Goal: Transaction & Acquisition: Obtain resource

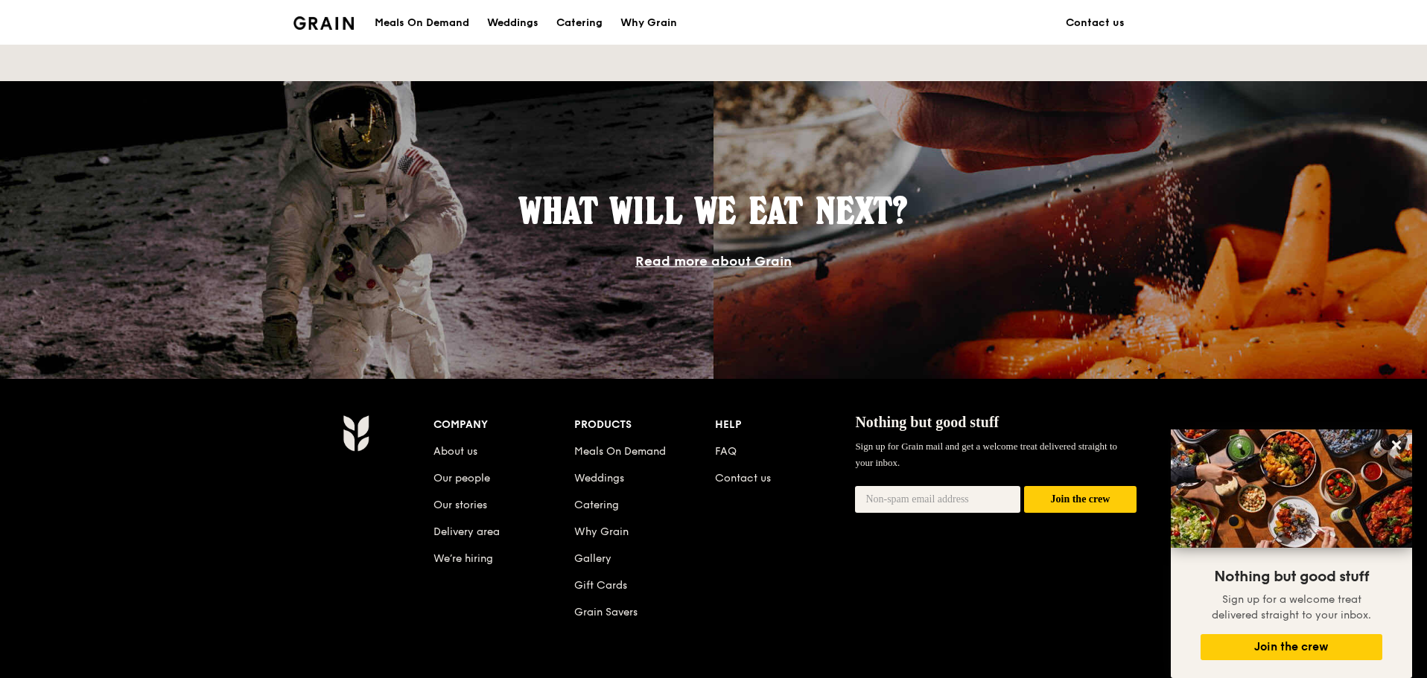
scroll to position [1350, 0]
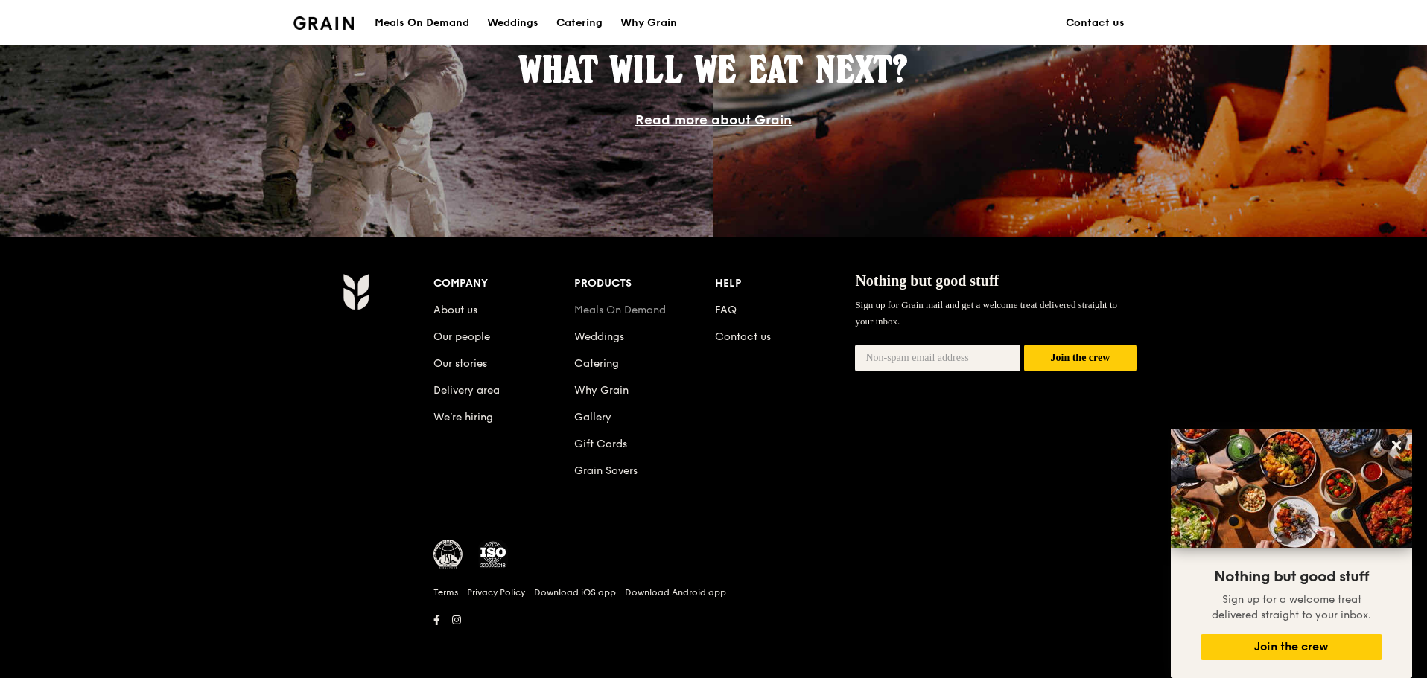
click at [602, 308] on link "Meals On Demand" at bounding box center [620, 310] width 92 height 13
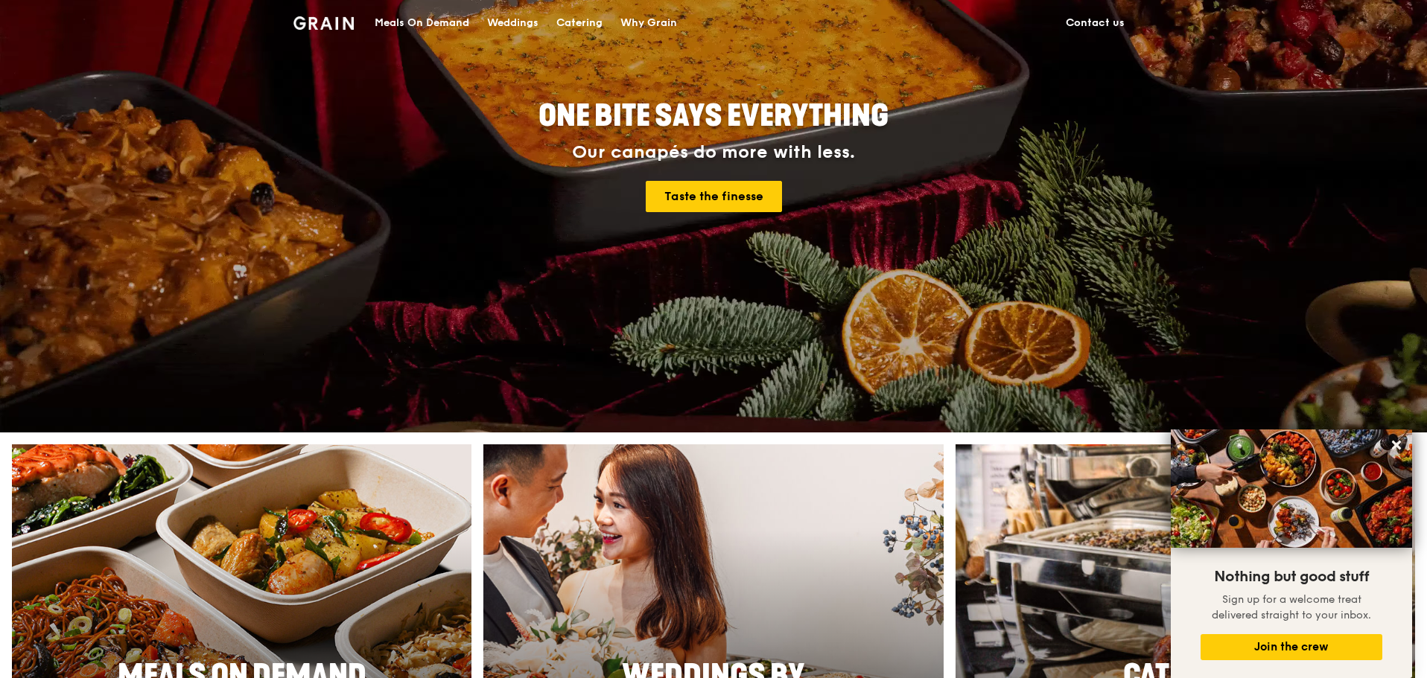
scroll to position [0, 0]
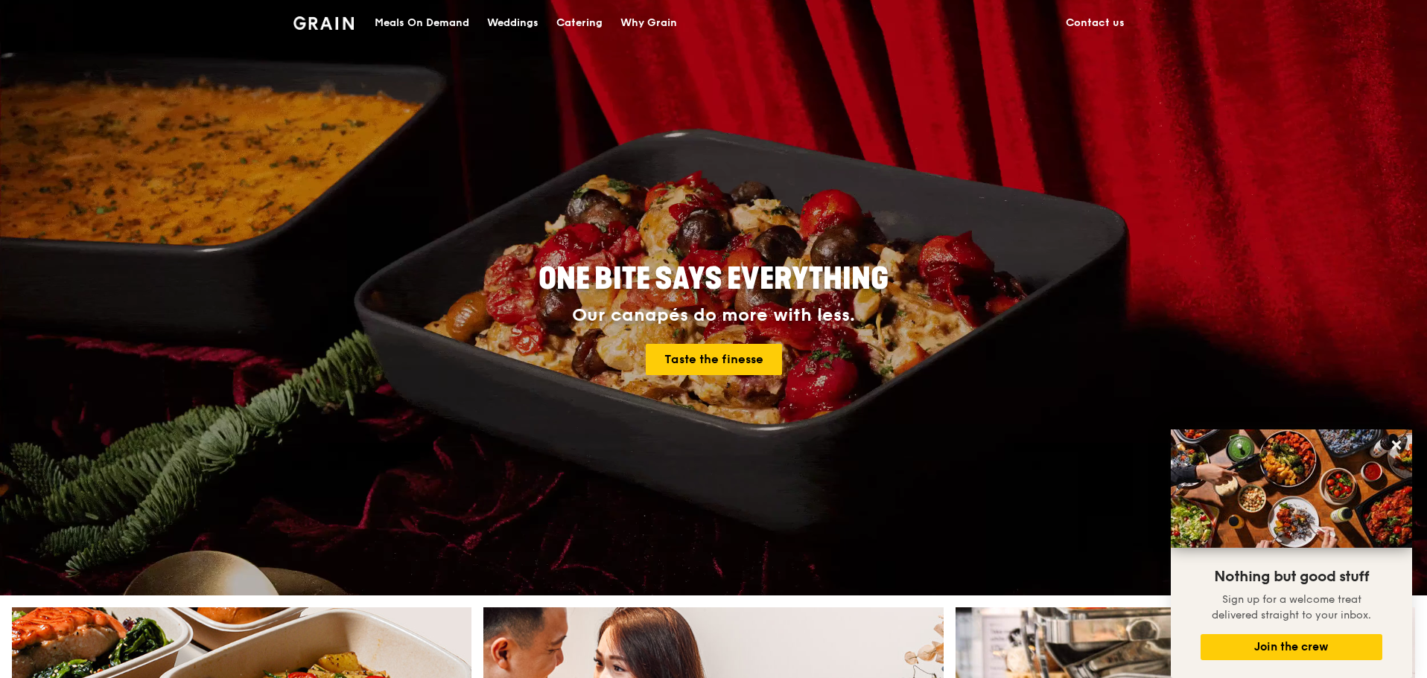
click at [591, 24] on div "Catering" at bounding box center [579, 23] width 46 height 45
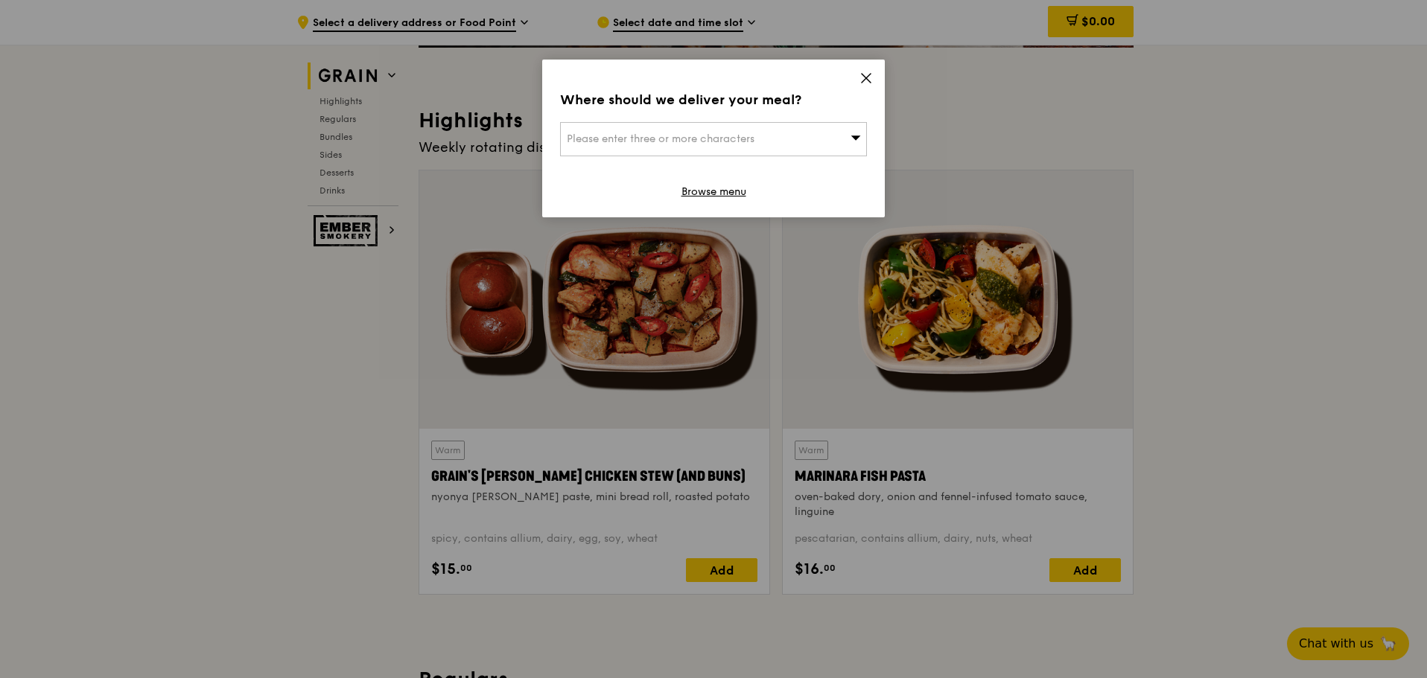
scroll to position [372, 0]
click at [873, 68] on div "Where should we deliver your meal? Please enter three or more characters Browse…" at bounding box center [713, 139] width 343 height 158
click at [865, 82] on icon at bounding box center [865, 77] width 13 height 13
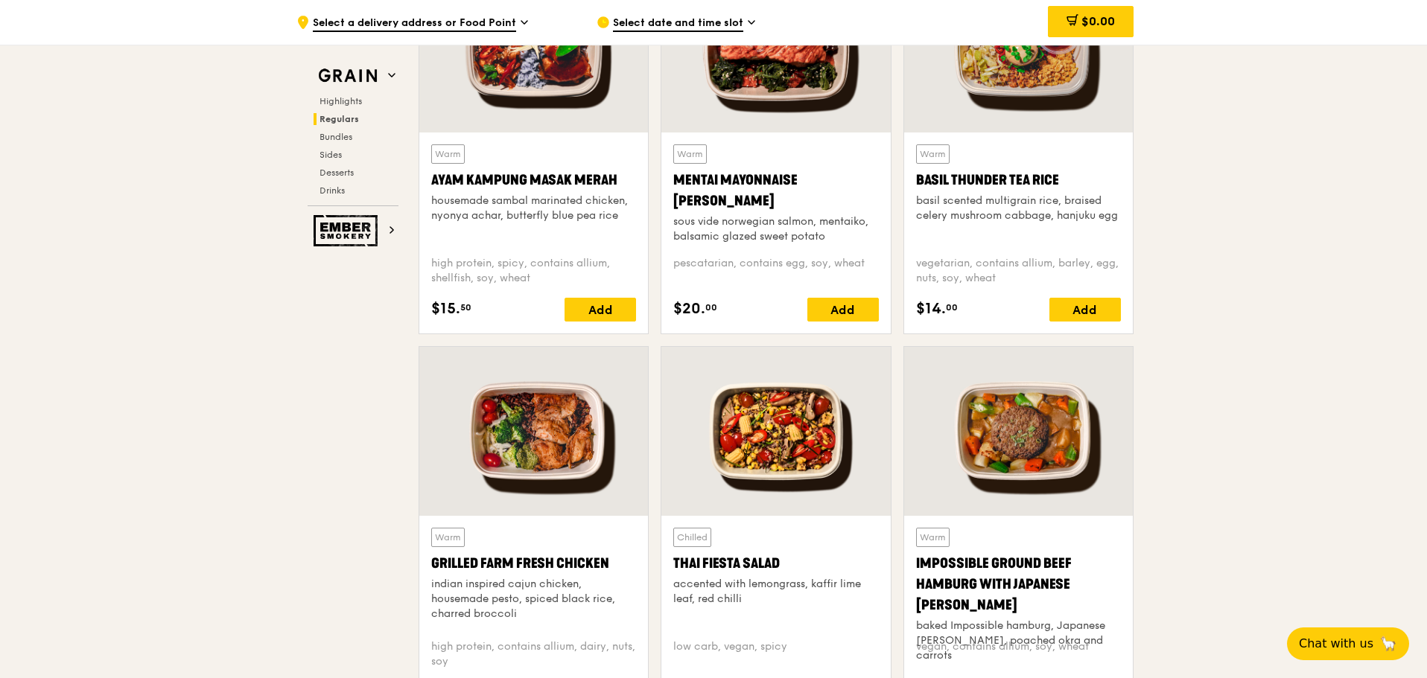
scroll to position [1936, 0]
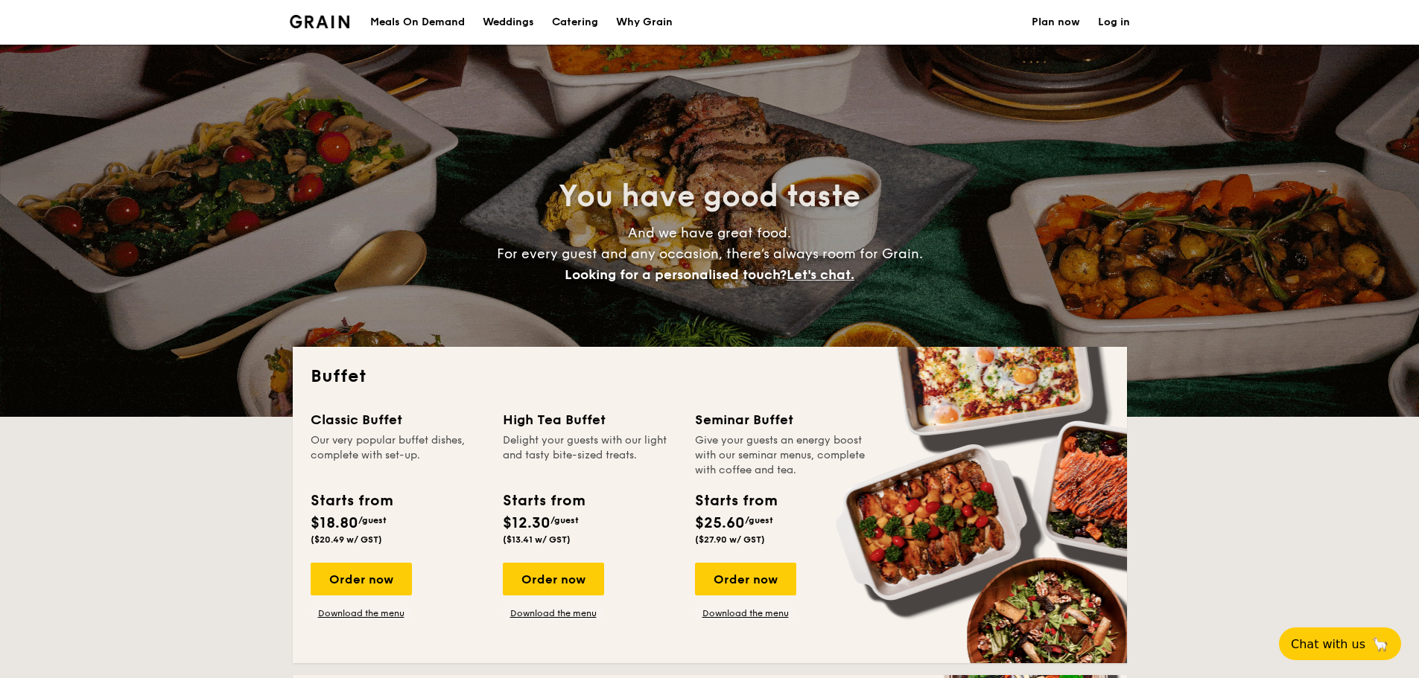
select select
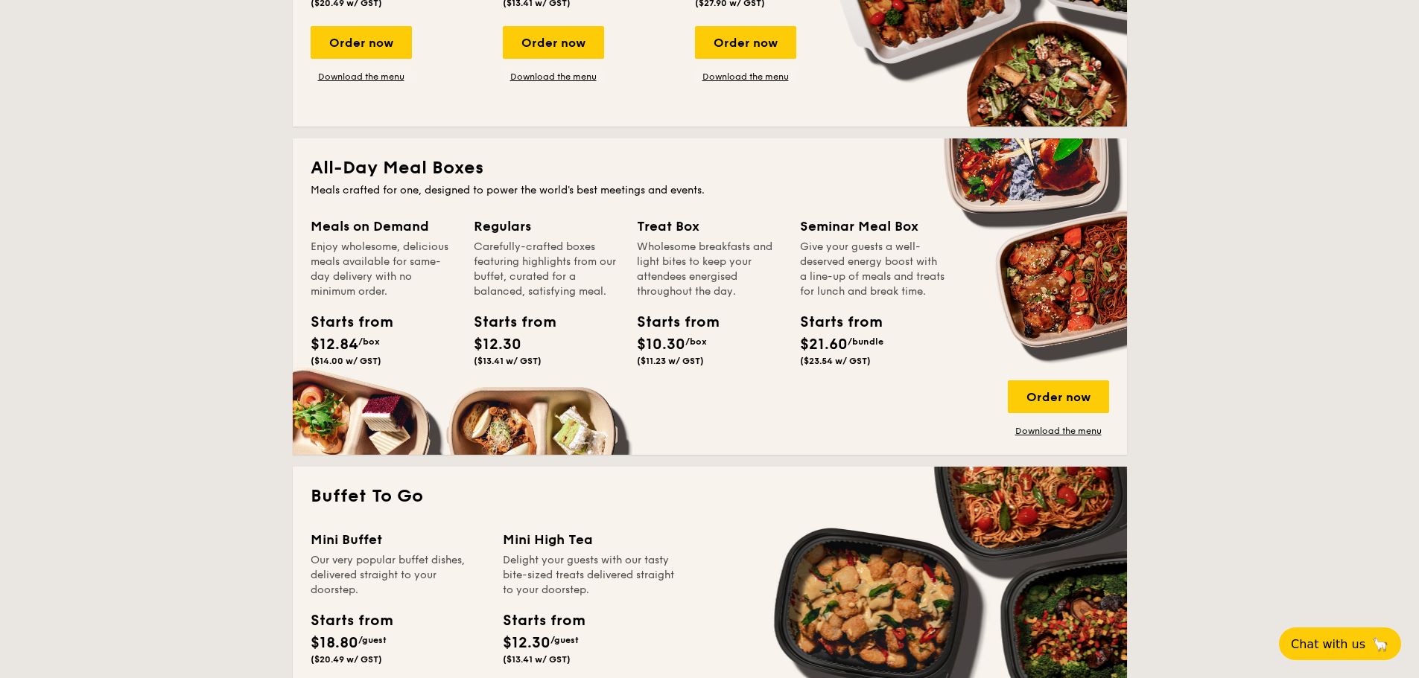
scroll to position [521, 0]
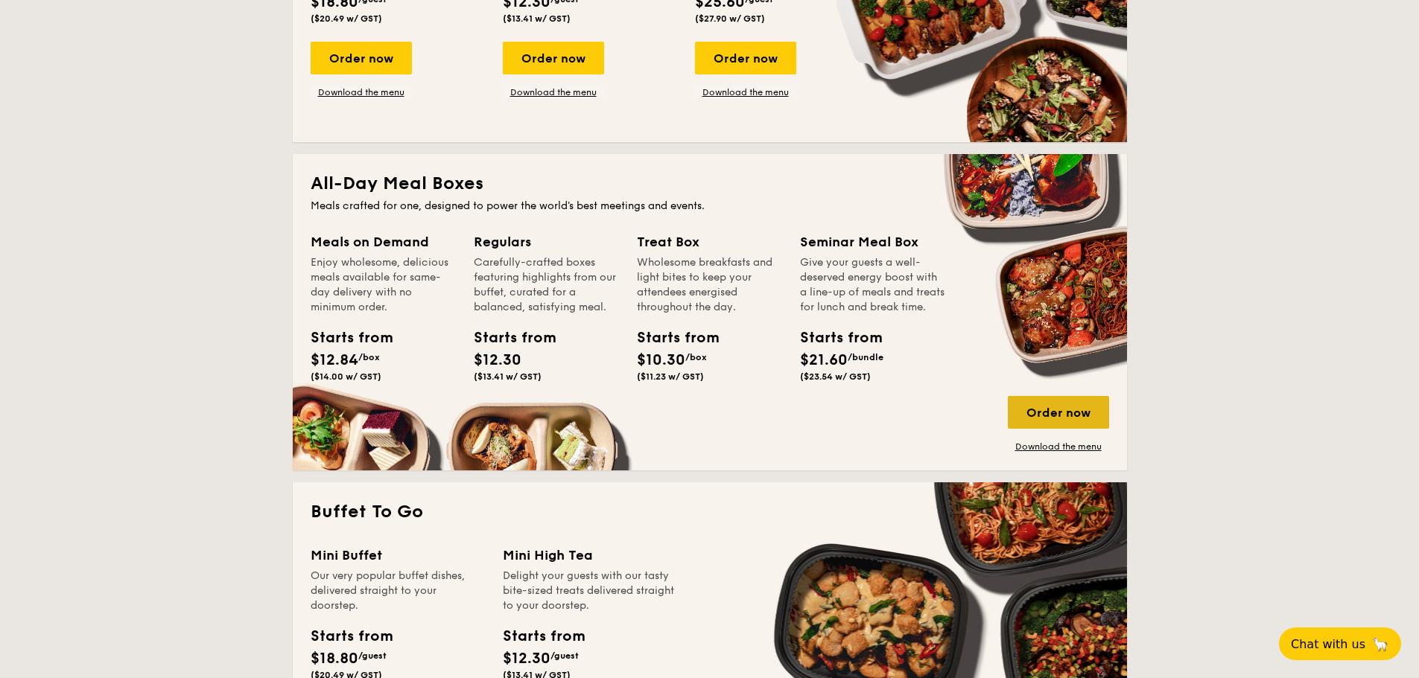
click at [1043, 413] on div "Order now" at bounding box center [1058, 412] width 101 height 33
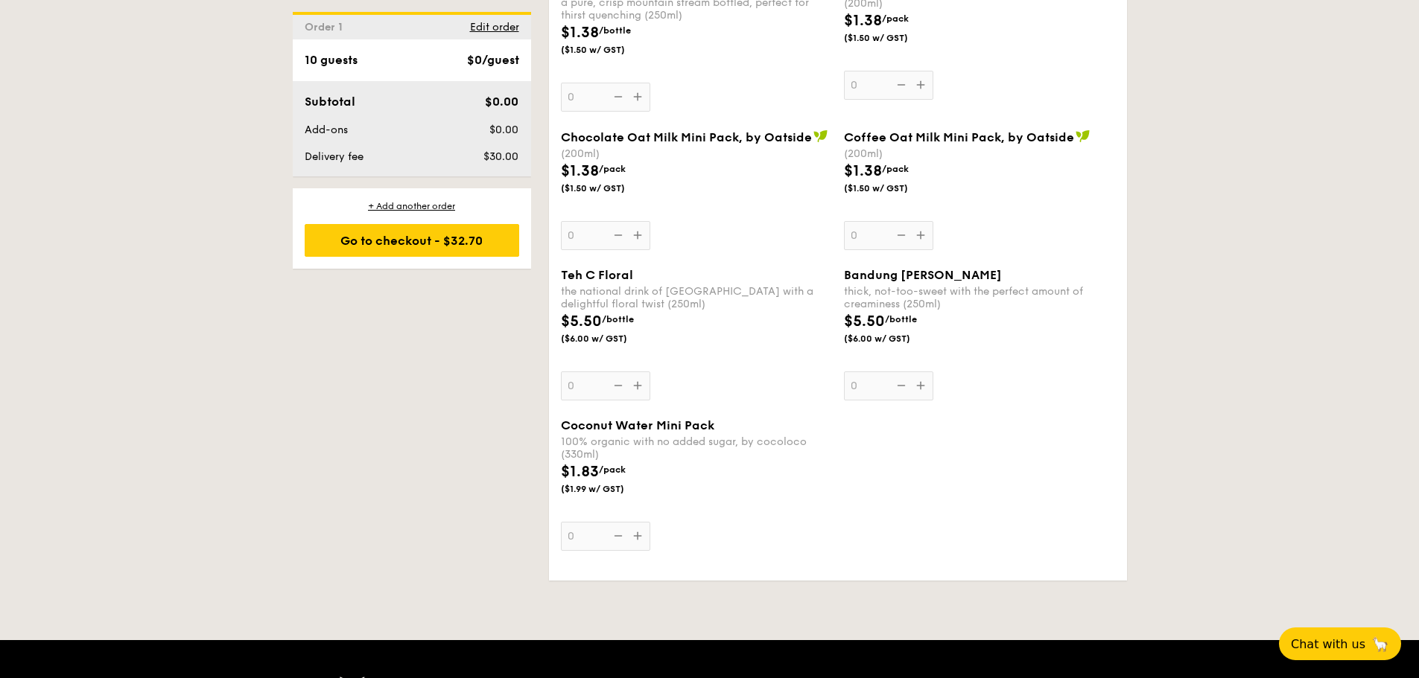
scroll to position [2681, 0]
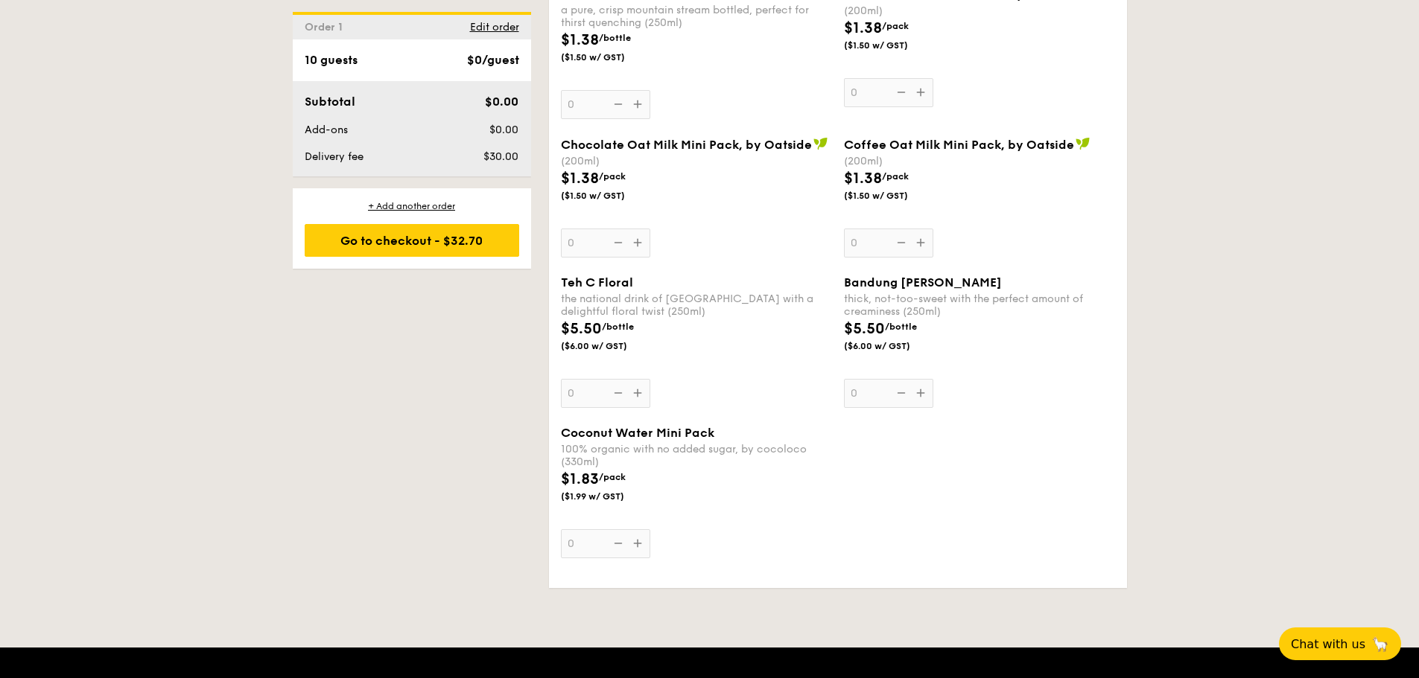
select select
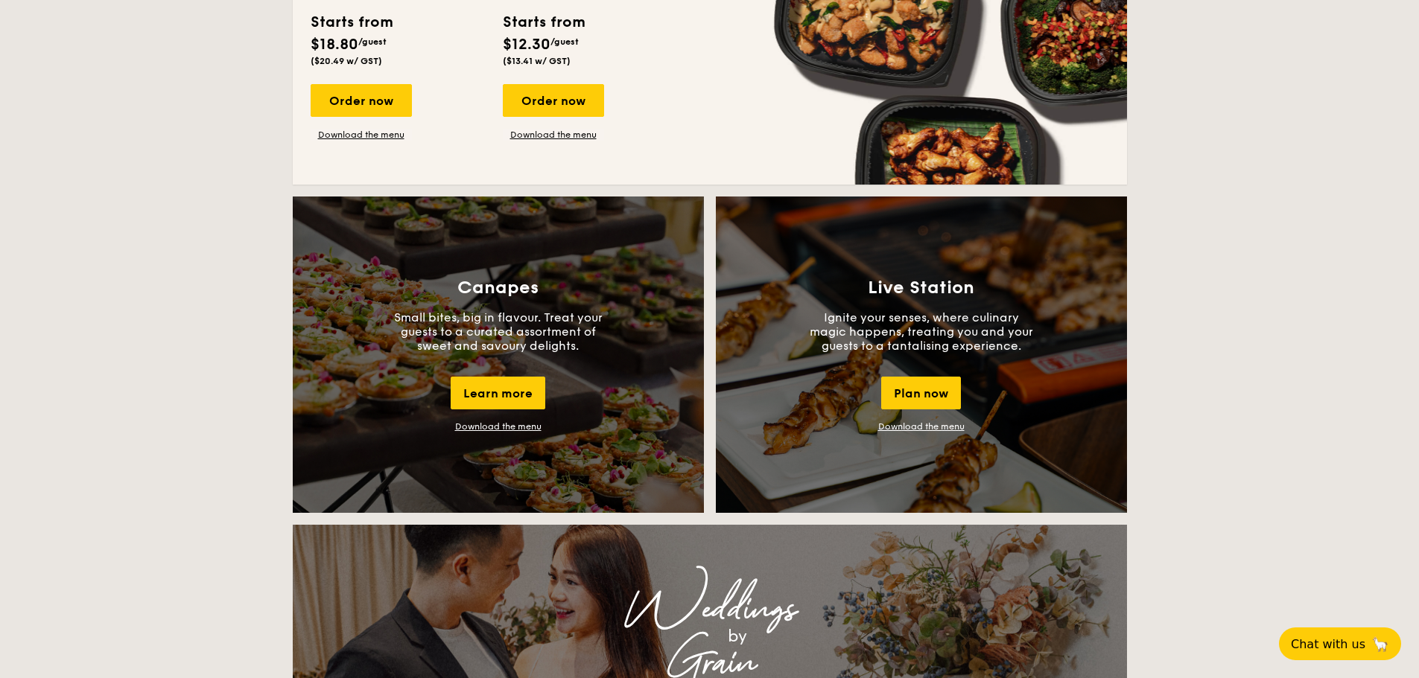
scroll to position [853, 0]
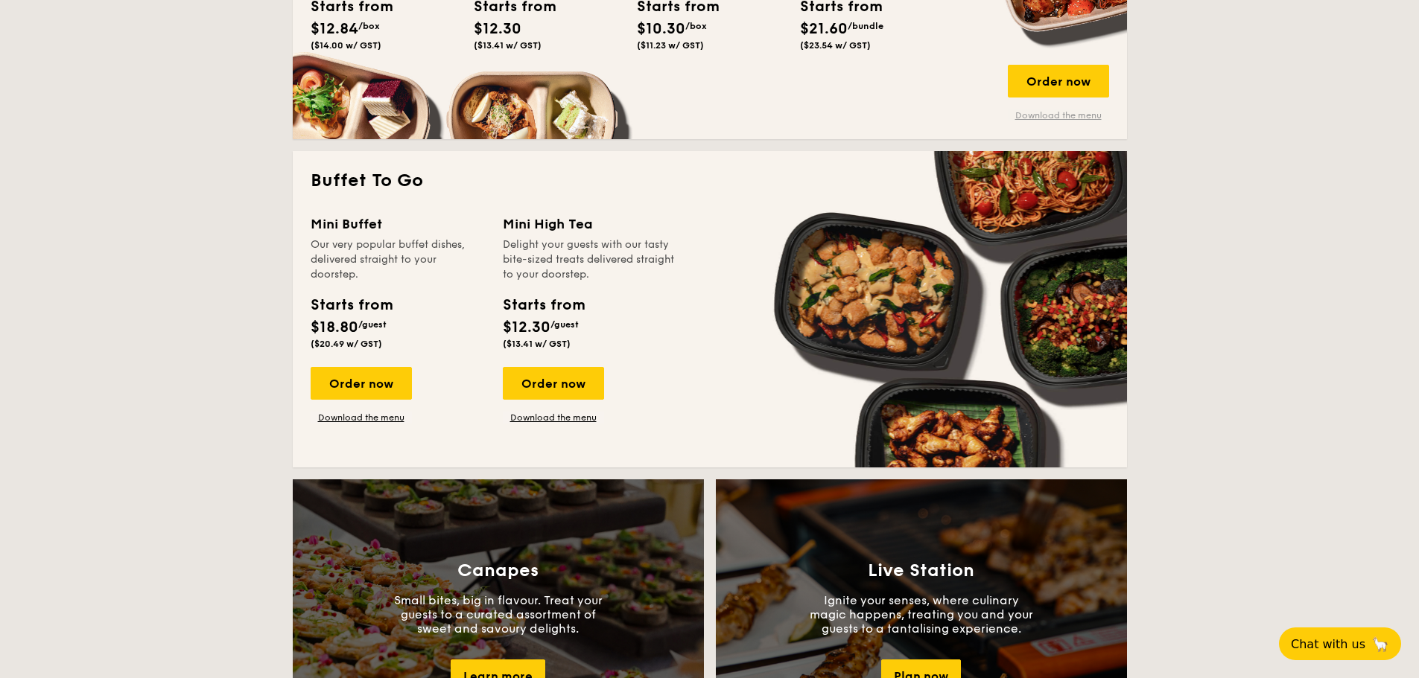
click at [1051, 115] on link "Download the menu" at bounding box center [1058, 115] width 101 height 12
